Goal: Transaction & Acquisition: Purchase product/service

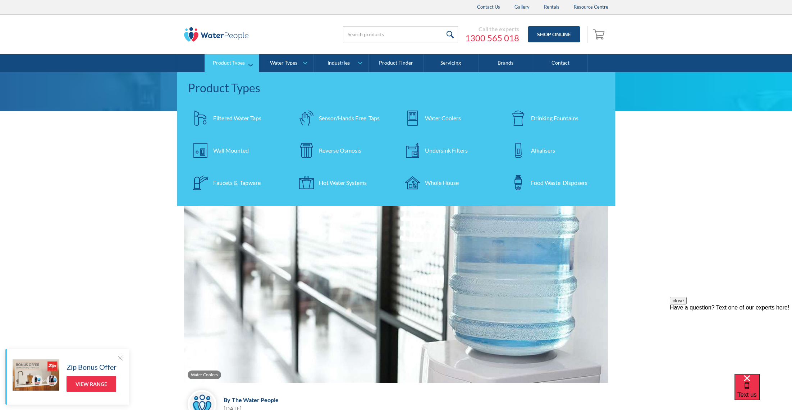
click at [442, 118] on div "Water Coolers" at bounding box center [443, 118] width 36 height 9
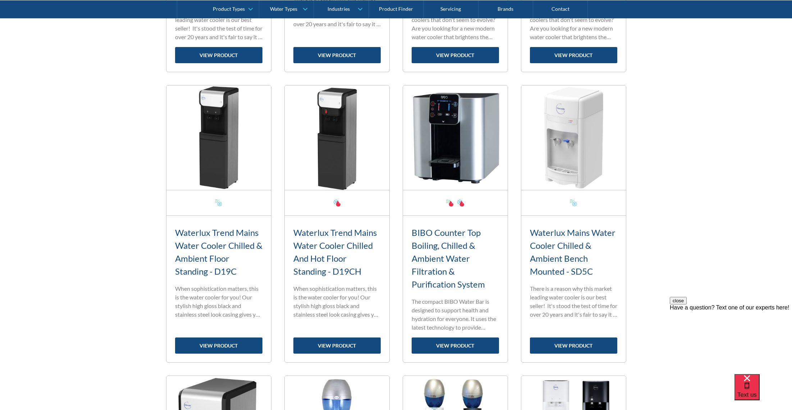
scroll to position [809, 0]
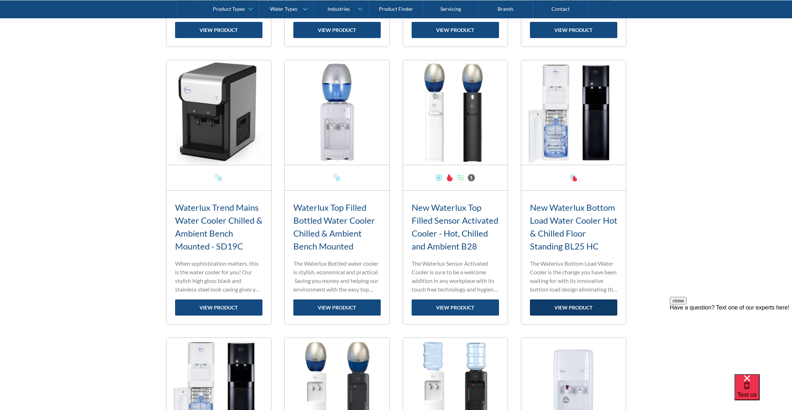
click at [575, 308] on link "view product" at bounding box center [573, 308] width 87 height 16
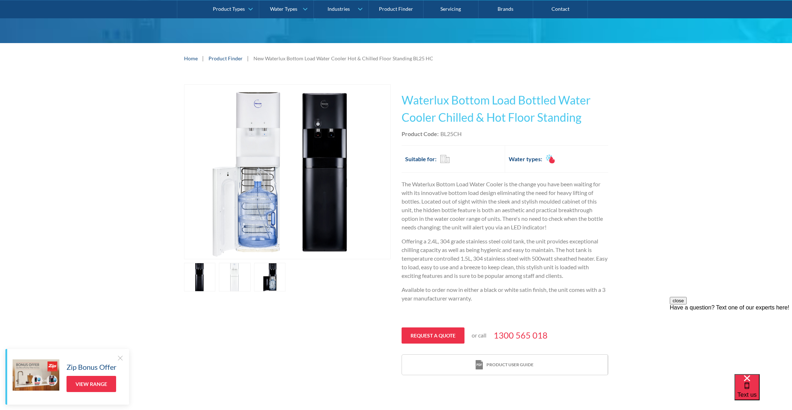
scroll to position [82, 0]
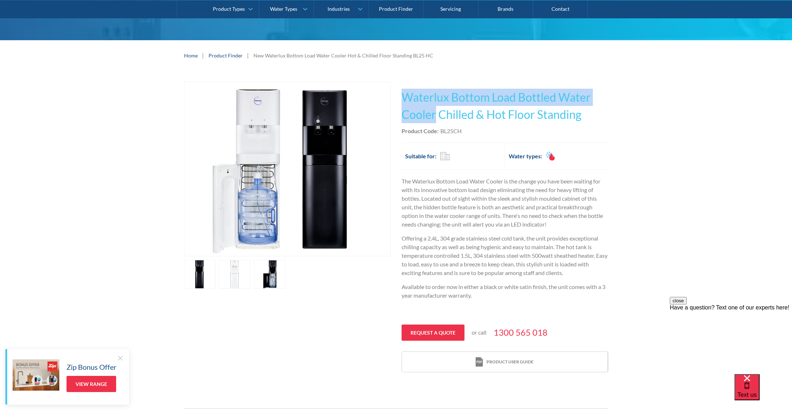
drag, startPoint x: 404, startPoint y: 97, endPoint x: 436, endPoint y: 118, distance: 38.3
click at [436, 118] on h1 "Waterlux Bottom Load Bottled Water Cooler Chilled & Hot Floor Standing" at bounding box center [504, 106] width 207 height 34
copy h1 "Waterlux Bottom Load Bottled Water Cooler"
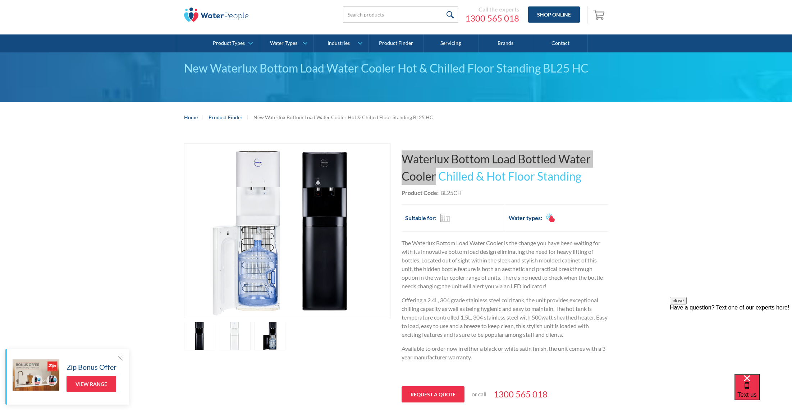
scroll to position [0, 0]
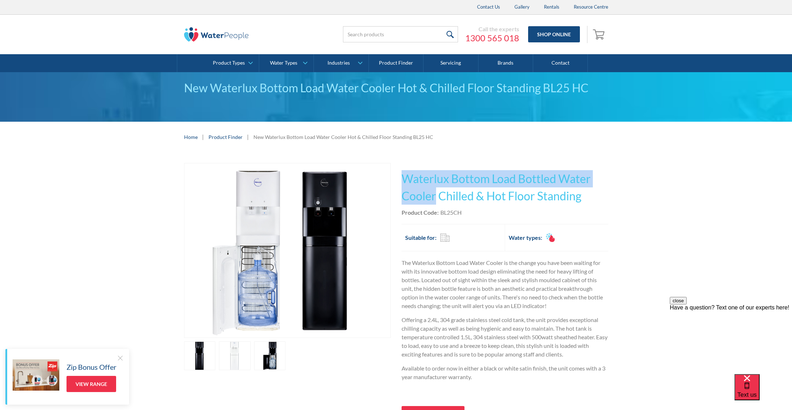
click at [259, 186] on img "open lightbox" at bounding box center [287, 251] width 174 height 174
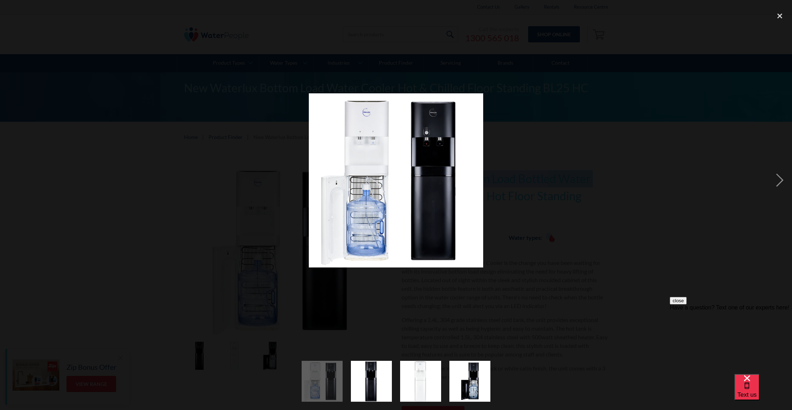
click at [368, 127] on img at bounding box center [396, 180] width 174 height 174
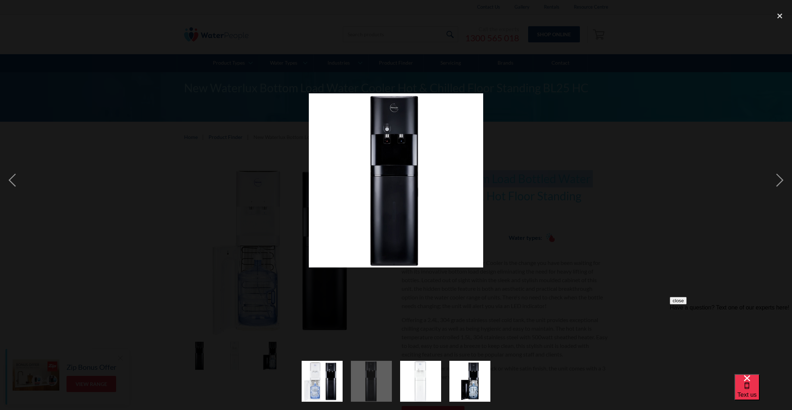
click at [426, 377] on img "show item 3 of 4" at bounding box center [420, 381] width 41 height 41
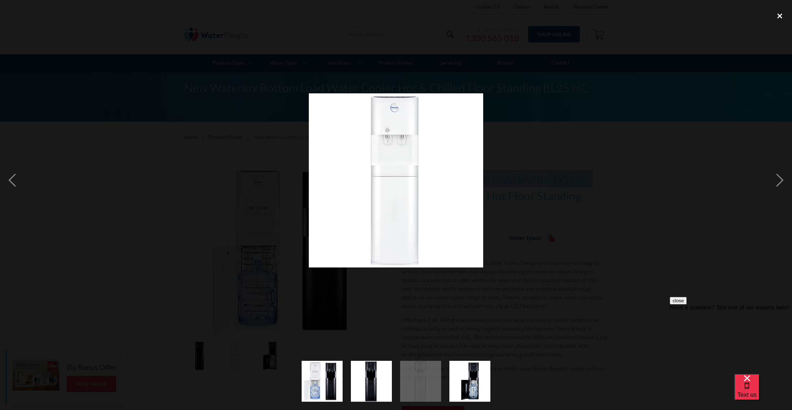
click at [781, 15] on div "close lightbox" at bounding box center [779, 16] width 24 height 16
